Goal: Information Seeking & Learning: Learn about a topic

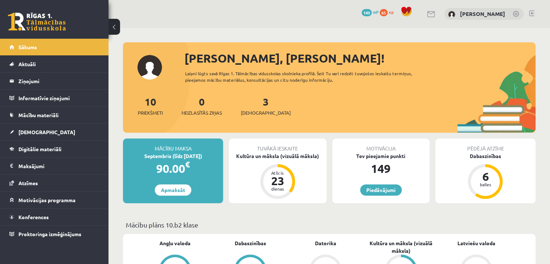
click at [302, 24] on div "0 Dāvanas 149 mP 65 xp Emīlija Zelča" at bounding box center [328, 14] width 441 height 28
click at [75, 148] on link "Digitālie materiāli" at bounding box center [54, 149] width 90 height 17
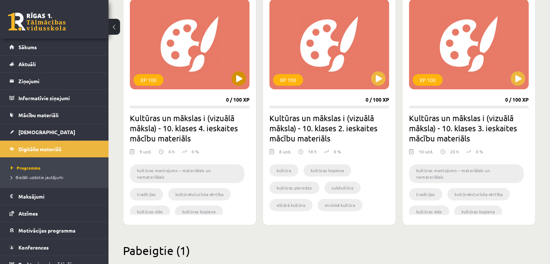
scroll to position [214, 0]
click at [378, 77] on button at bounding box center [378, 78] width 14 height 14
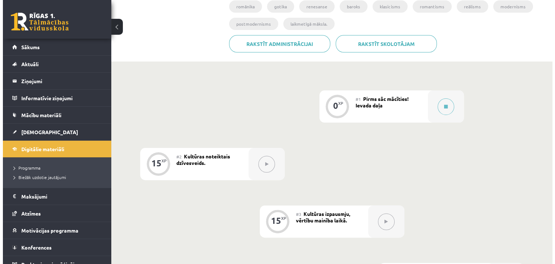
scroll to position [176, 0]
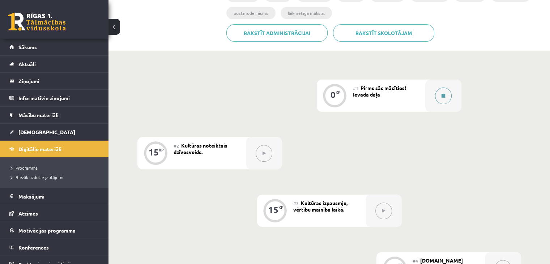
click at [444, 95] on icon at bounding box center [443, 96] width 4 height 4
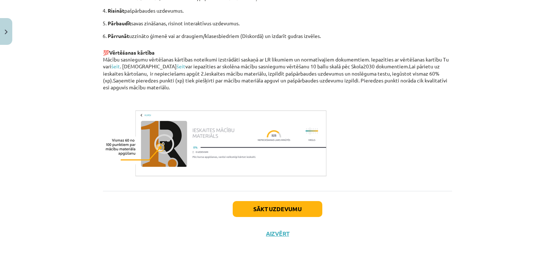
scroll to position [499, 0]
click at [309, 207] on button "Sākt uzdevumu" at bounding box center [278, 209] width 90 height 16
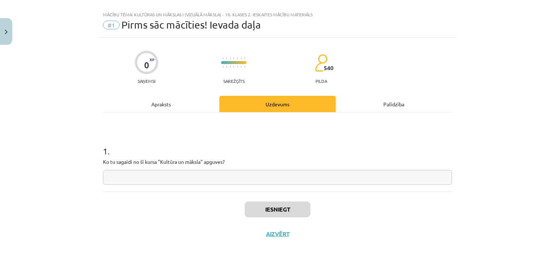
click at [311, 180] on input "text" at bounding box center [277, 177] width 349 height 15
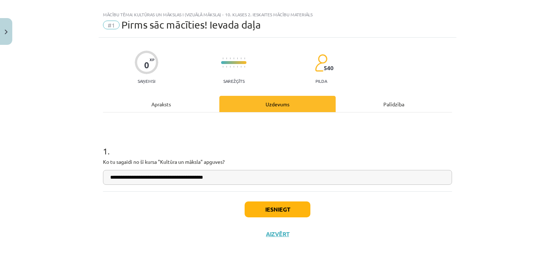
type input "**********"
click at [285, 213] on button "Iesniegt" at bounding box center [278, 209] width 66 height 16
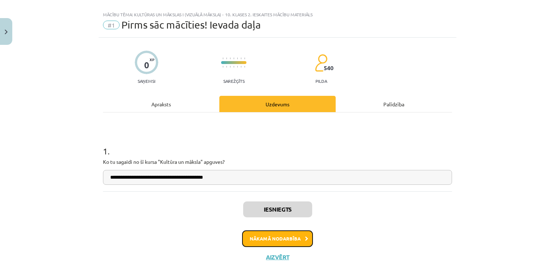
click at [298, 240] on button "Nākamā nodarbība" at bounding box center [277, 238] width 71 height 17
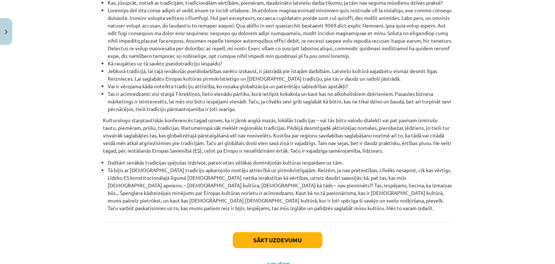
scroll to position [831, 0]
click at [301, 232] on button "Sākt uzdevumu" at bounding box center [278, 240] width 90 height 16
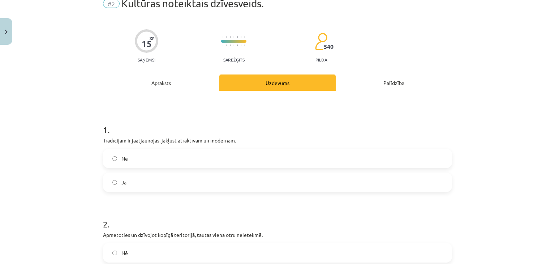
scroll to position [32, 0]
click at [108, 181] on label "Jā" at bounding box center [278, 182] width 348 height 18
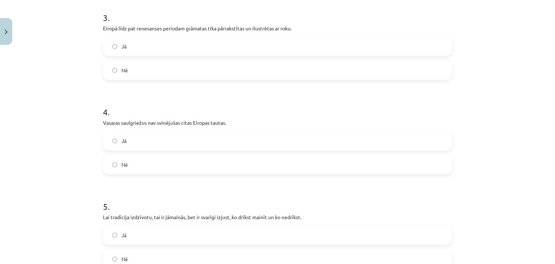
scroll to position [333, 0]
click at [108, 161] on label "Nē" at bounding box center [278, 164] width 348 height 18
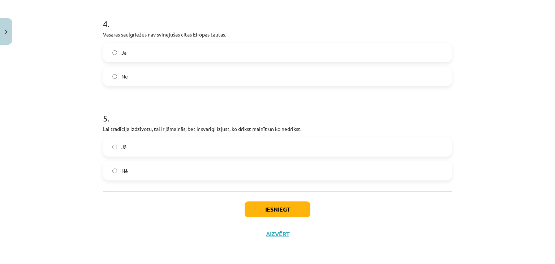
click at [168, 145] on label "Jā" at bounding box center [278, 147] width 348 height 18
click at [266, 209] on button "Iesniegt" at bounding box center [278, 209] width 66 height 16
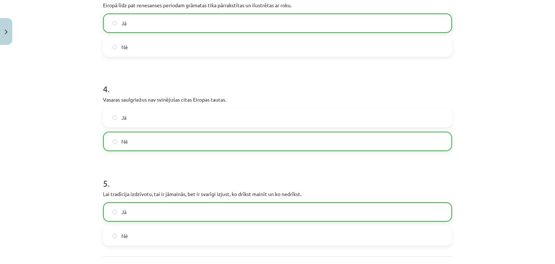
scroll to position [444, 0]
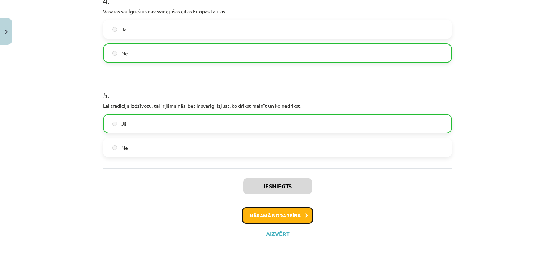
click at [282, 218] on button "Nākamā nodarbība" at bounding box center [277, 215] width 71 height 17
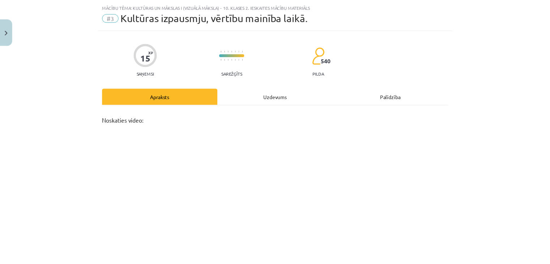
scroll to position [0, 0]
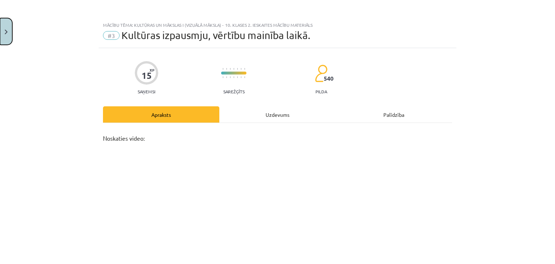
click at [10, 24] on button "Close" at bounding box center [6, 31] width 12 height 27
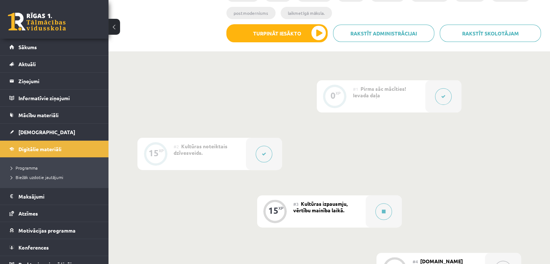
click at [167, 120] on div "0 XP #1 Pirms sāc mācīties! Ievada daļa 15 XP #2 Kultūras noteiktais dzīvesveid…" at bounding box center [329, 268] width 384 height 377
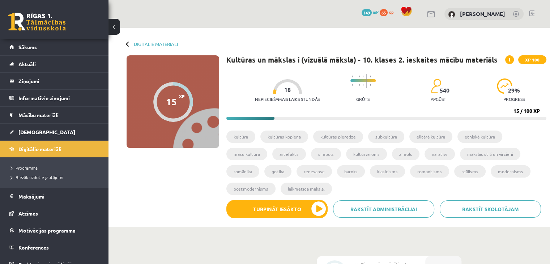
click at [510, 59] on icon at bounding box center [509, 60] width 1 height 4
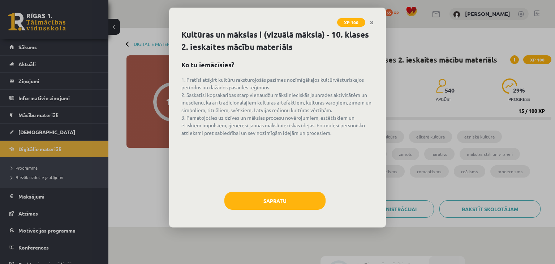
click at [357, 23] on span "XP 100" at bounding box center [351, 22] width 28 height 9
click at [374, 24] on icon "Close" at bounding box center [372, 22] width 4 height 5
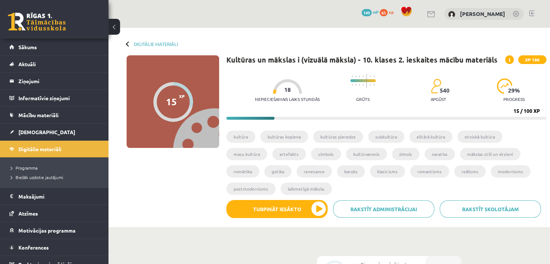
click at [393, 12] on span "xp" at bounding box center [391, 12] width 5 height 6
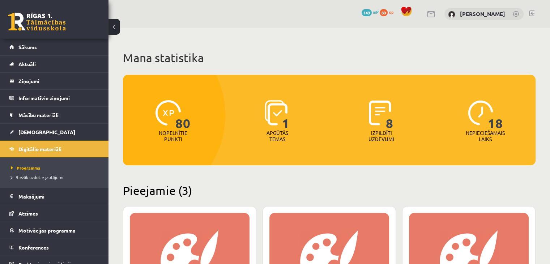
click at [412, 11] on span at bounding box center [406, 11] width 11 height 11
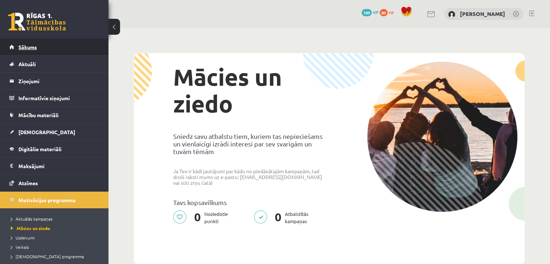
click at [81, 53] on link "Sākums" at bounding box center [54, 47] width 90 height 17
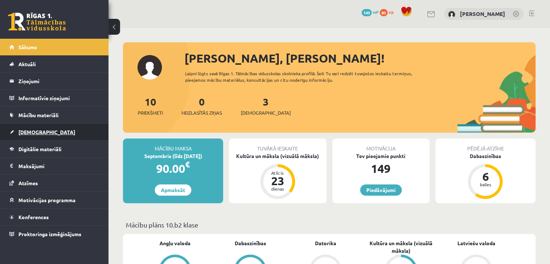
click at [57, 129] on link "[DEMOGRAPHIC_DATA]" at bounding box center [54, 132] width 90 height 17
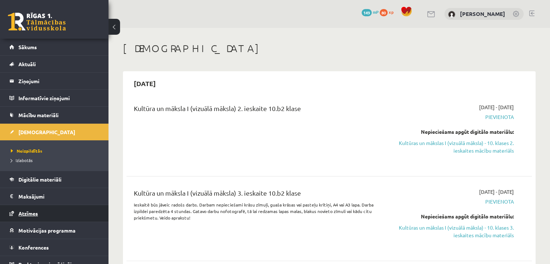
click at [60, 220] on link "Atzīmes" at bounding box center [54, 213] width 90 height 17
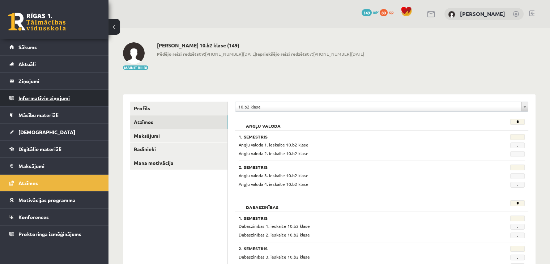
click at [74, 103] on legend "Informatīvie ziņojumi 0" at bounding box center [58, 98] width 81 height 17
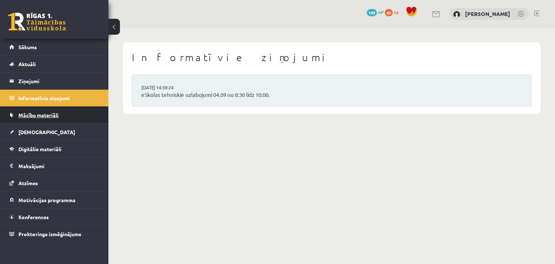
click at [65, 117] on link "Mācību materiāli" at bounding box center [54, 115] width 90 height 17
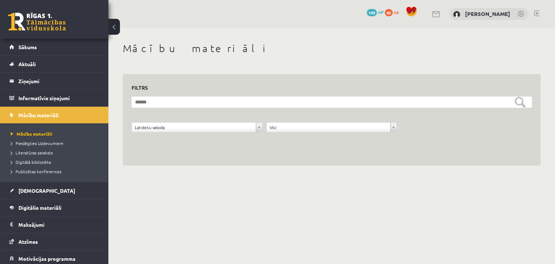
click at [278, 191] on body "0 Dāvanas 149 mP 80 xp [PERSON_NAME] Sākums Aktuāli Kā mācīties eSKOLĀ Kontakti…" at bounding box center [277, 132] width 555 height 264
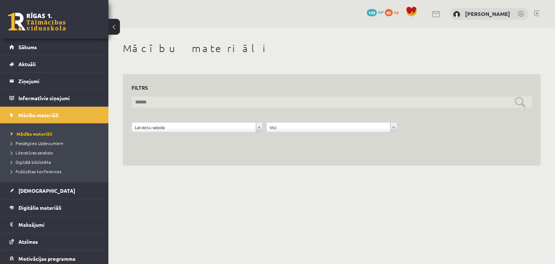
click at [524, 103] on input "text" at bounding box center [332, 102] width 401 height 11
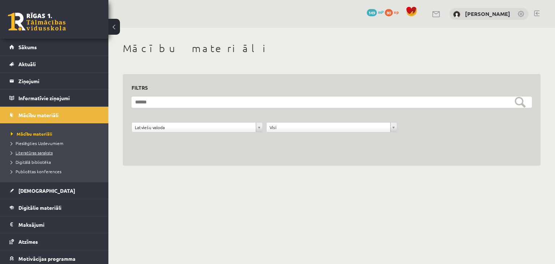
click at [41, 153] on span "Literatūras saraksts" at bounding box center [32, 153] width 42 height 6
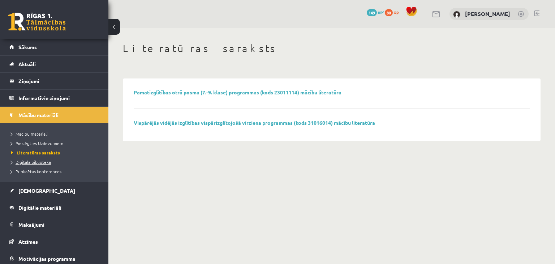
click at [41, 164] on link "Digitālā bibliotēka" at bounding box center [56, 162] width 90 height 7
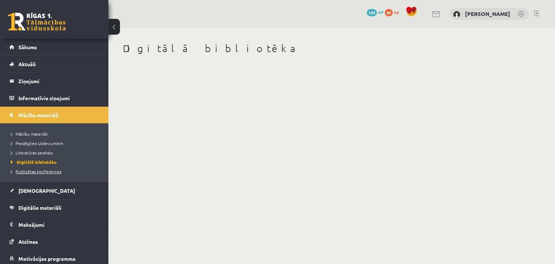
click at [51, 171] on span "Publicētas konferences" at bounding box center [36, 171] width 51 height 6
